Goal: Task Accomplishment & Management: Complete application form

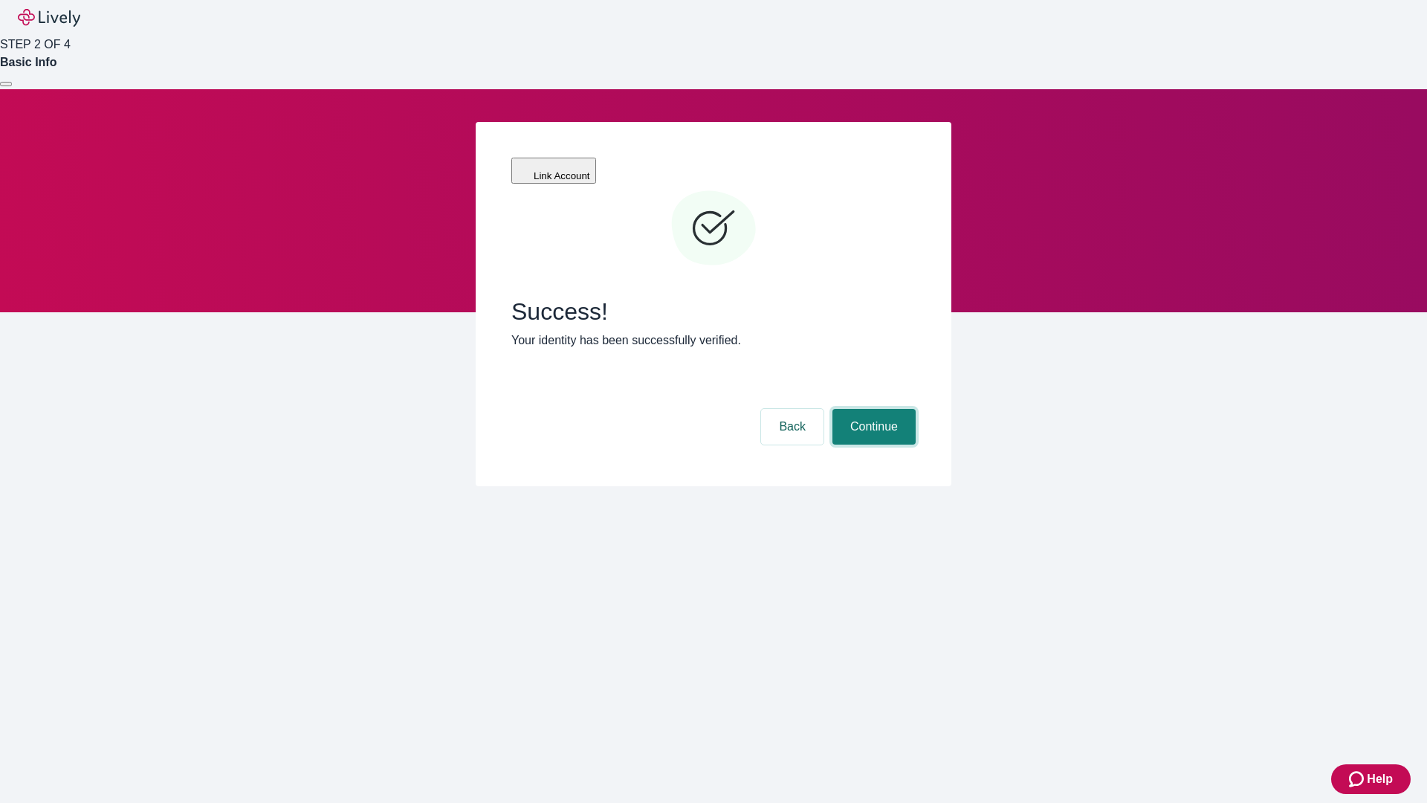
click at [872, 409] on button "Continue" at bounding box center [874, 427] width 83 height 36
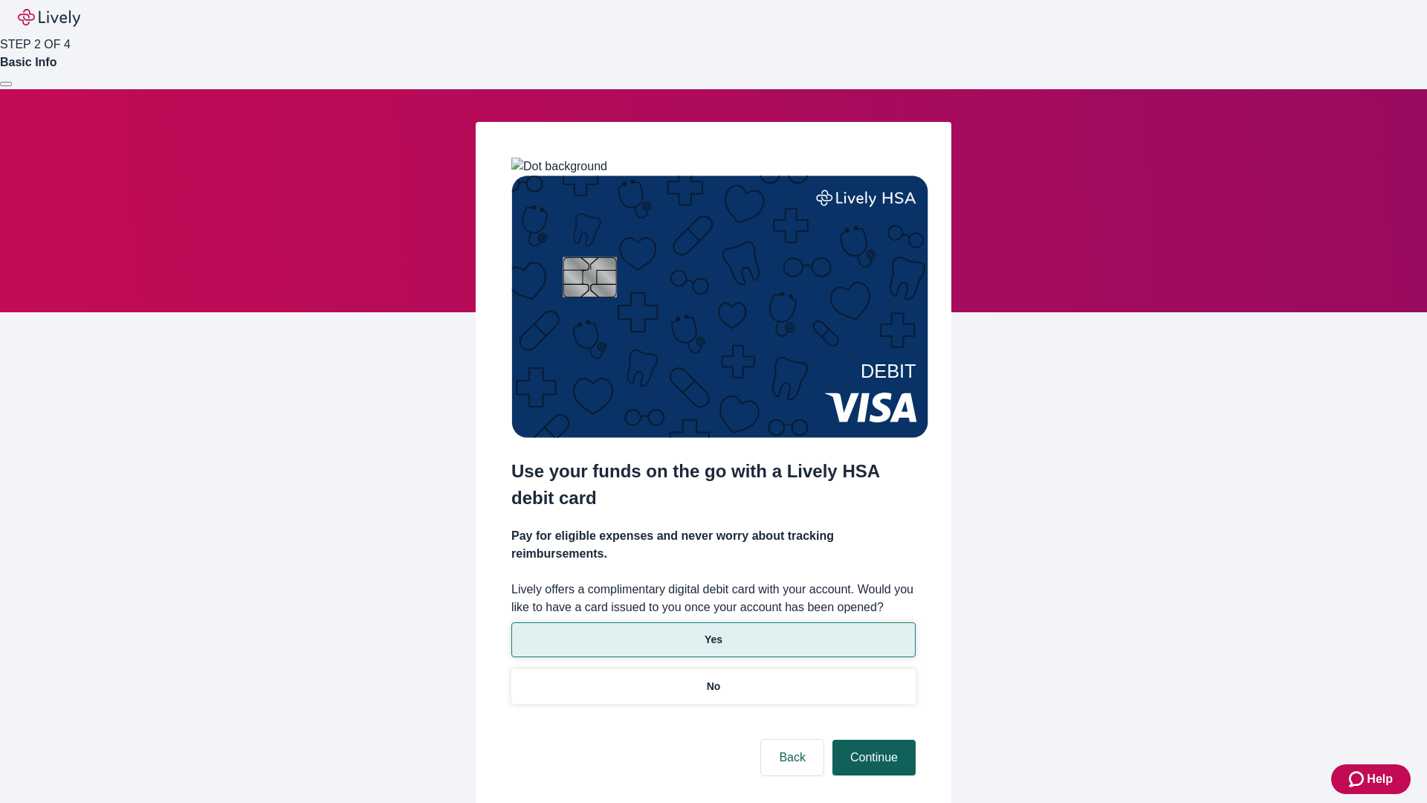
click at [713, 679] on p "No" at bounding box center [714, 687] width 14 height 16
click at [872, 740] on button "Continue" at bounding box center [874, 758] width 83 height 36
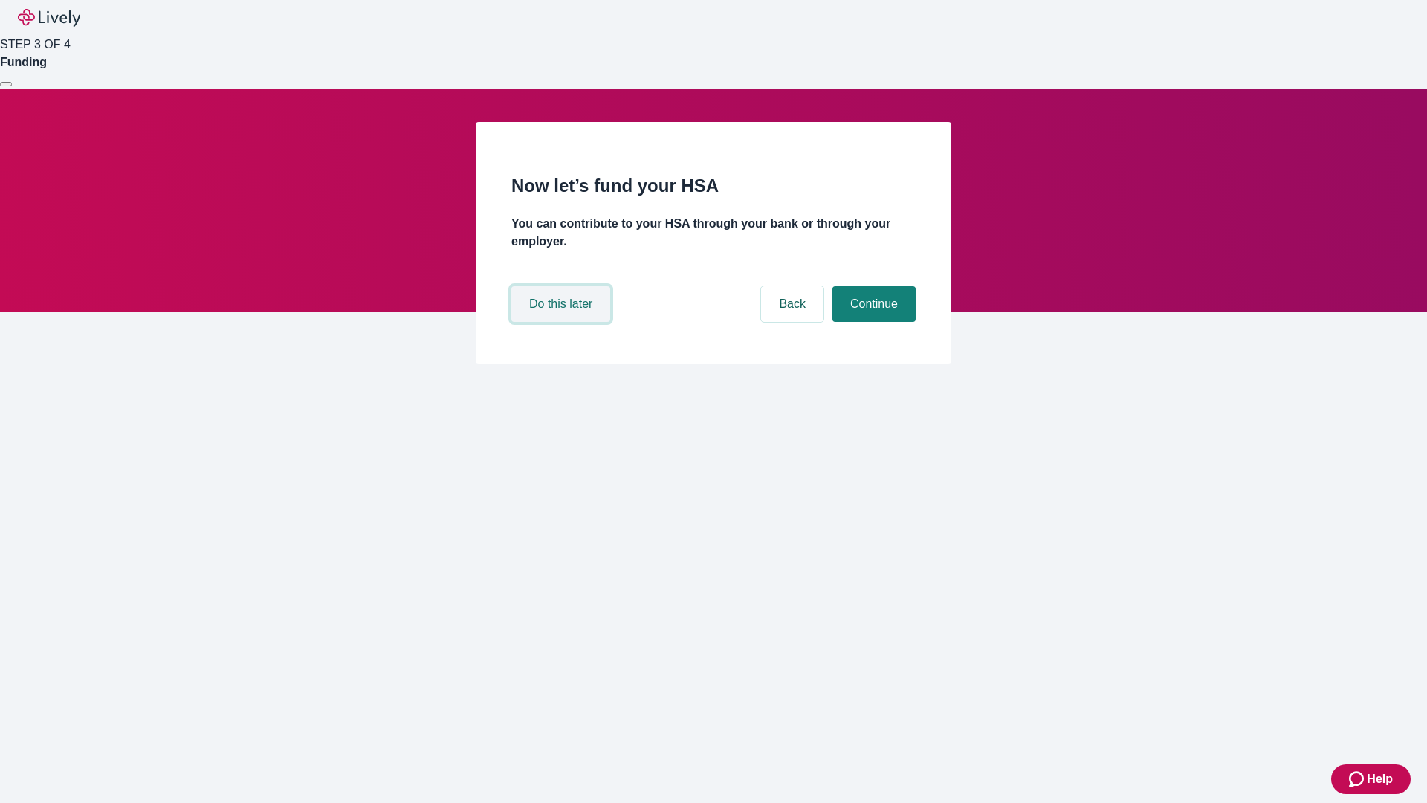
click at [563, 322] on button "Do this later" at bounding box center [560, 304] width 99 height 36
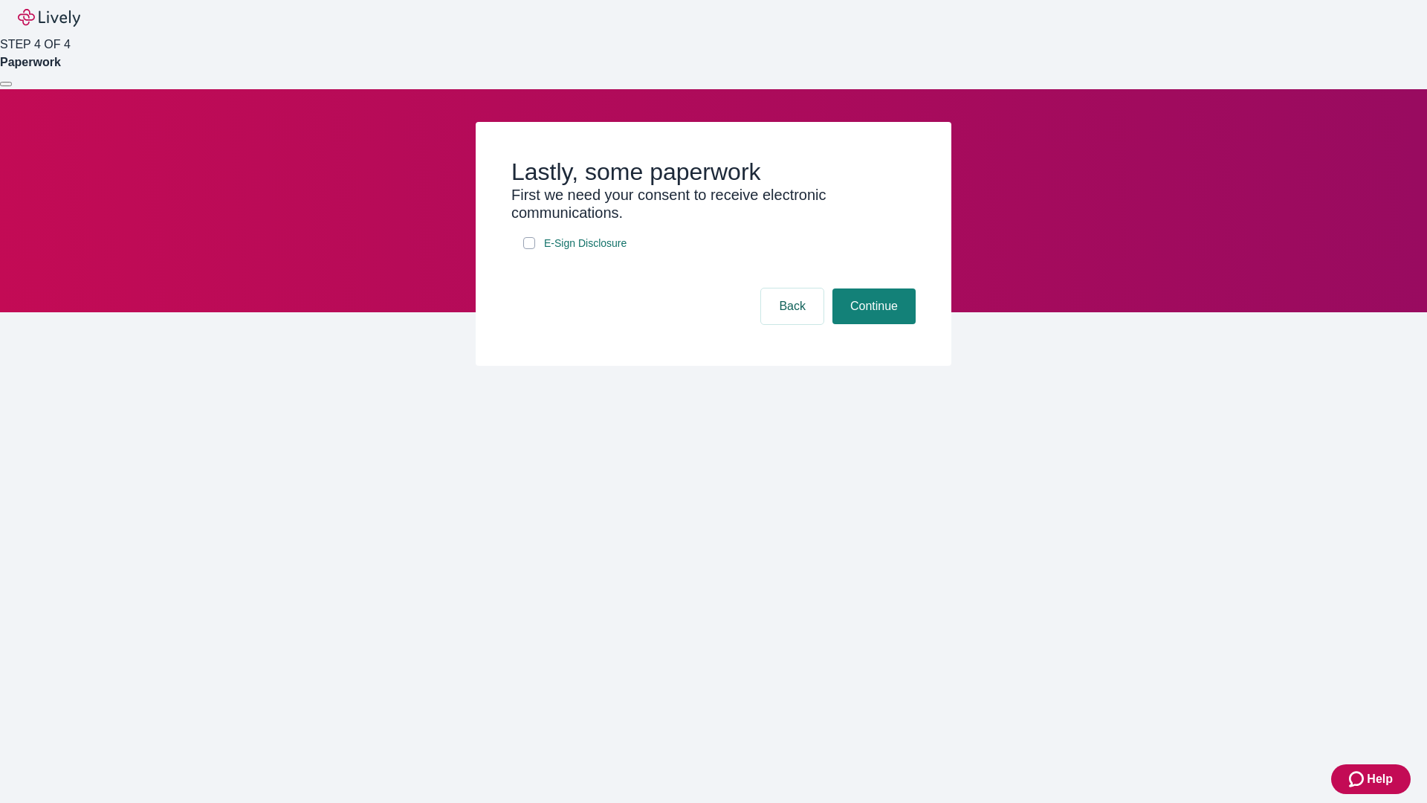
click at [529, 249] on input "E-Sign Disclosure" at bounding box center [529, 243] width 12 height 12
checkbox input "true"
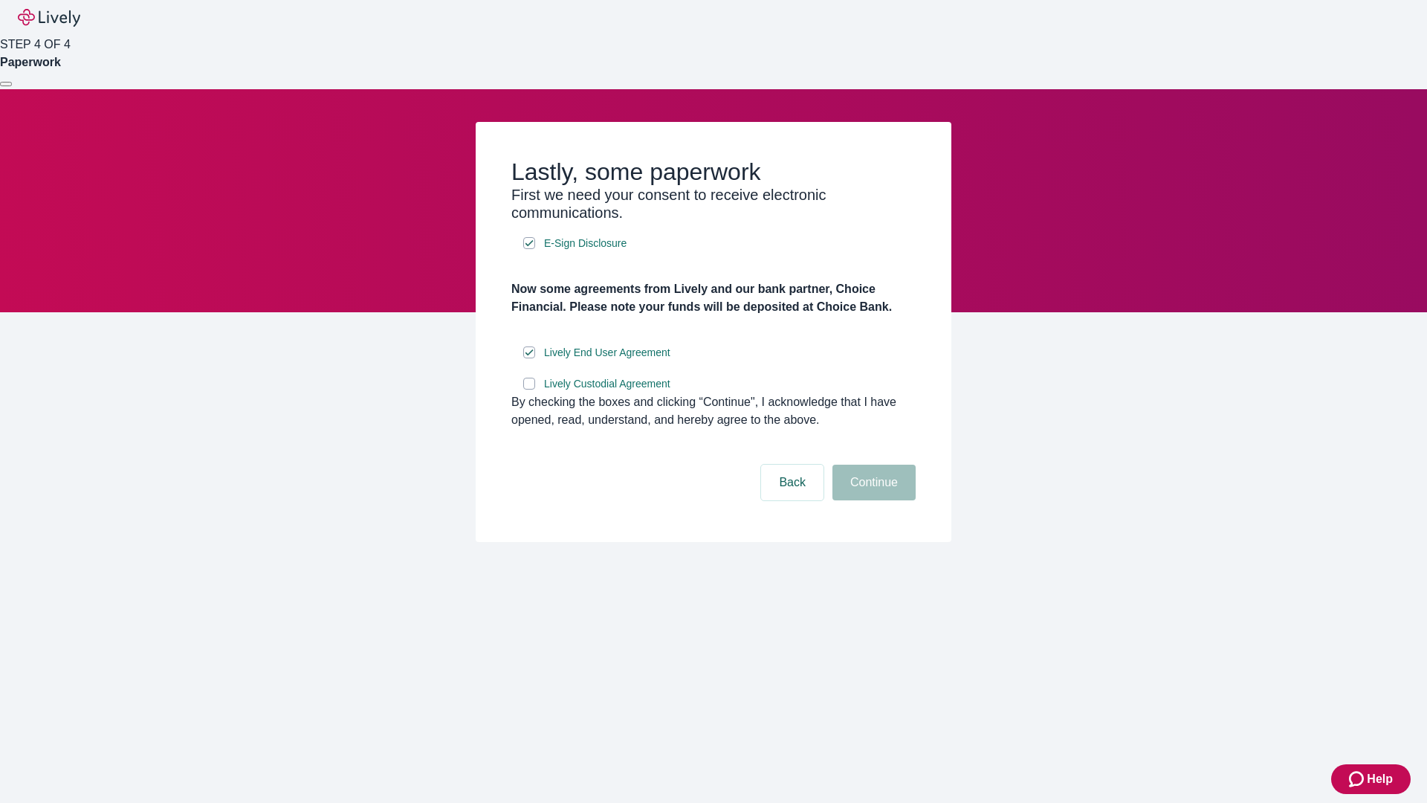
click at [529, 390] on input "Lively Custodial Agreement" at bounding box center [529, 384] width 12 height 12
checkbox input "true"
click at [872, 500] on button "Continue" at bounding box center [874, 483] width 83 height 36
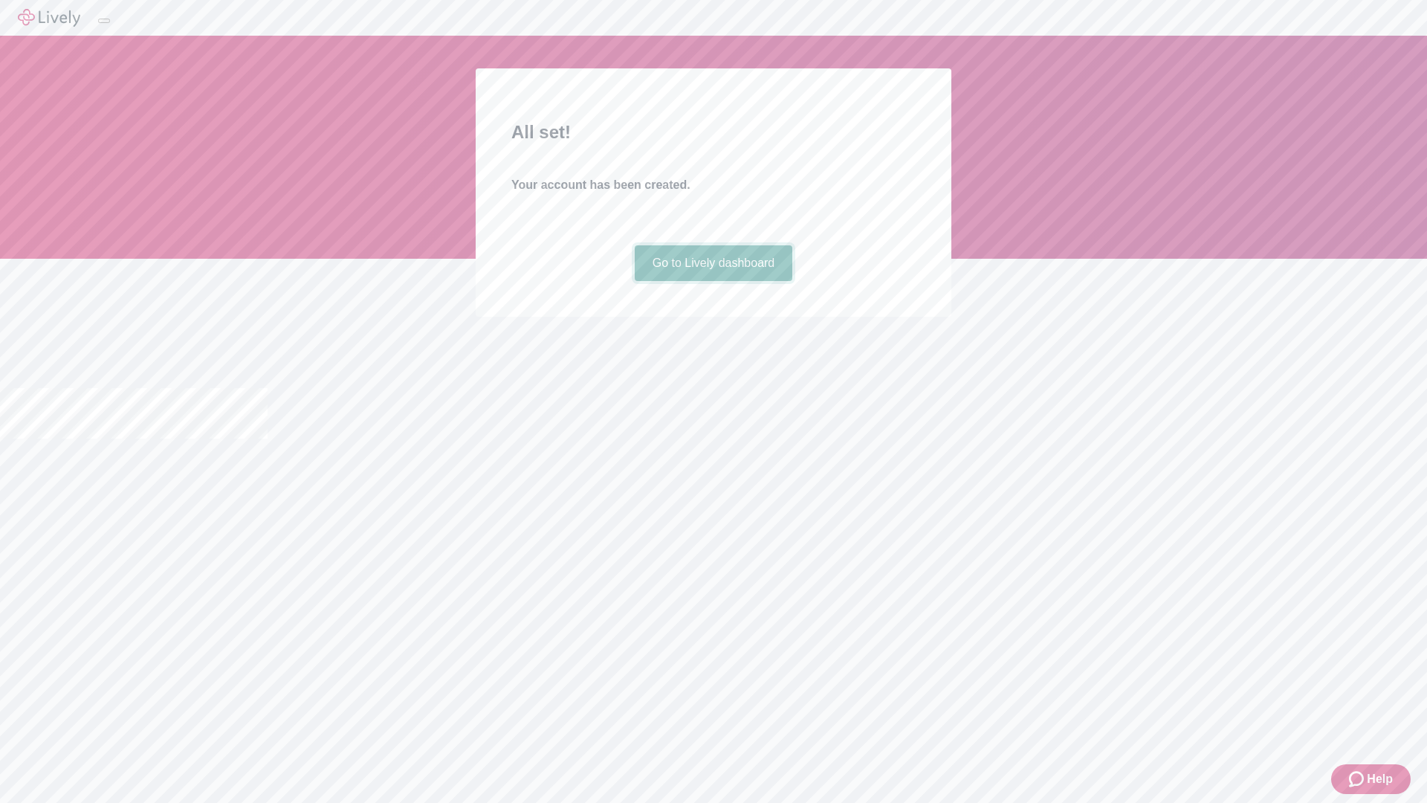
click at [713, 281] on link "Go to Lively dashboard" at bounding box center [714, 263] width 158 height 36
